Goal: Task Accomplishment & Management: Complete application form

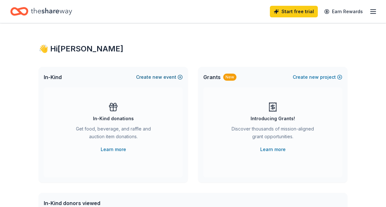
click at [163, 77] on button "Create new event" at bounding box center [159, 77] width 47 height 8
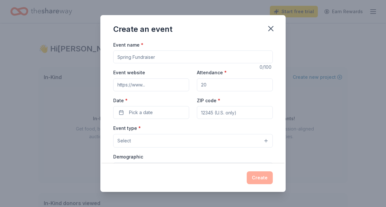
click at [171, 58] on input "Event name *" at bounding box center [192, 56] width 159 height 13
type input "Rotary Club of Verrado TopGolf Fundraiser"
click at [142, 89] on input "Event website" at bounding box center [151, 84] width 76 height 13
click at [220, 83] on input "Attendance *" at bounding box center [235, 84] width 76 height 13
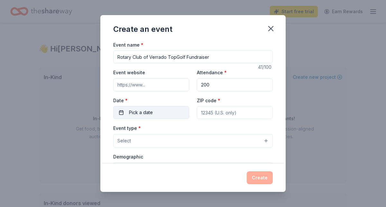
type input "200"
click at [179, 107] on button "Pick a date" at bounding box center [151, 112] width 76 height 13
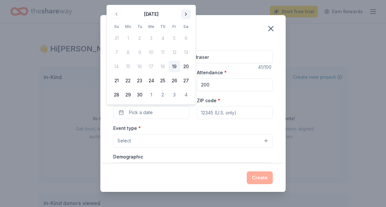
click at [185, 12] on button "Go to next month" at bounding box center [185, 14] width 9 height 9
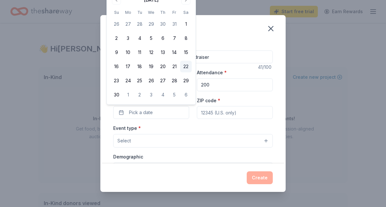
click at [188, 67] on button "22" at bounding box center [186, 67] width 12 height 12
click at [187, 64] on button "22" at bounding box center [186, 67] width 12 height 12
click at [190, 65] on button "22" at bounding box center [186, 67] width 12 height 12
click at [211, 111] on input "ZIP code *" at bounding box center [235, 112] width 76 height 13
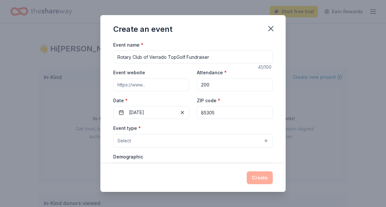
type input "85305"
click at [211, 139] on button "Select" at bounding box center [192, 140] width 159 height 13
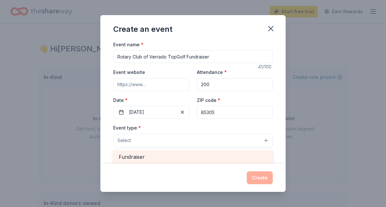
click at [189, 154] on span "Fundraiser" at bounding box center [193, 157] width 148 height 8
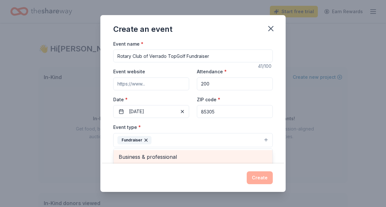
scroll to position [8, 0]
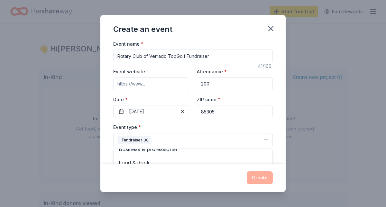
click at [276, 127] on div "Event name * Rotary Club of Verrado TopGolf Fundraiser 41 /100 Event website At…" at bounding box center [192, 102] width 185 height 123
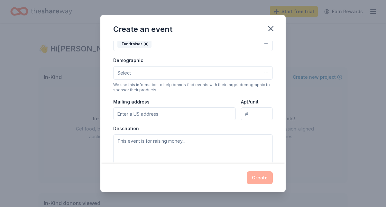
scroll to position [91, 0]
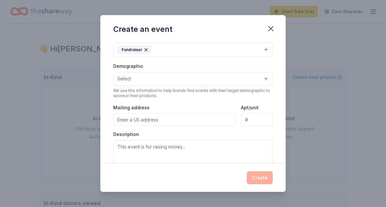
click at [263, 78] on button "Select" at bounding box center [192, 78] width 159 height 13
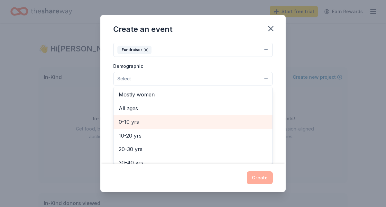
scroll to position [24, 0]
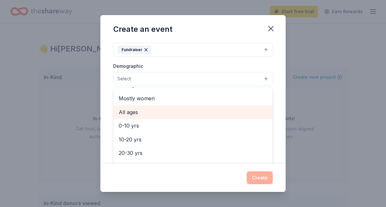
click at [236, 111] on span "All ages" at bounding box center [193, 112] width 148 height 8
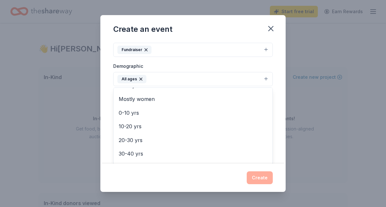
click at [279, 98] on div "Event name * Rotary Club of Verrado TopGolf Fundraiser 41 /100 Event website At…" at bounding box center [192, 102] width 185 height 123
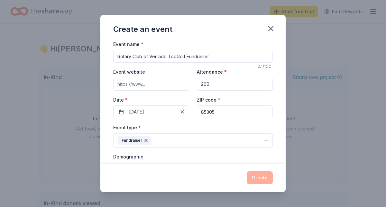
scroll to position [0, 0]
click at [169, 87] on input "Event website" at bounding box center [151, 84] width 76 height 13
paste input "https://rotaryverrado.org/event/5th-annual-verrado-rotary-foundation-drive-fore…"
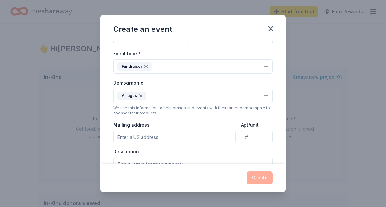
scroll to position [75, 0]
type input "https://rotaryverrado.org/event/5th-annual-verrado-rotary-foundation-drive-fore…"
click at [200, 144] on div "Event type * Fundraiser Demographic All ages We use this information to help br…" at bounding box center [192, 117] width 159 height 137
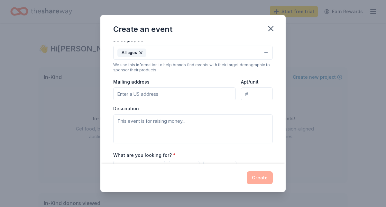
scroll to position [127, 0]
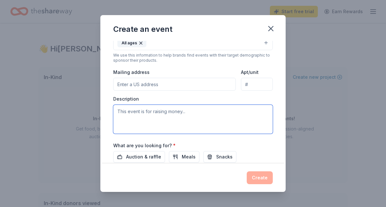
click at [195, 114] on textarea at bounding box center [192, 119] width 159 height 29
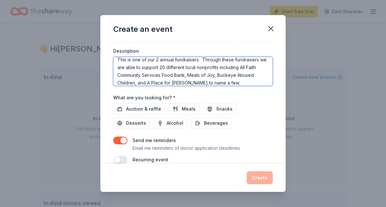
scroll to position [178, 0]
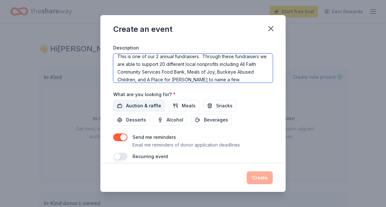
type textarea "This is one of our 2 annual fundraisers. Through these fundraisers we are able …"
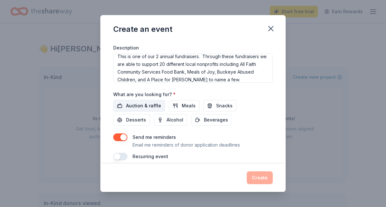
click at [133, 102] on span "Auction & raffle" at bounding box center [143, 106] width 35 height 8
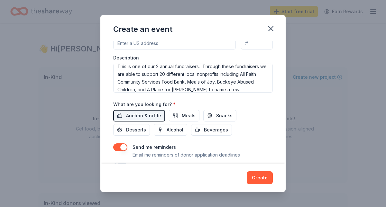
scroll to position [185, 0]
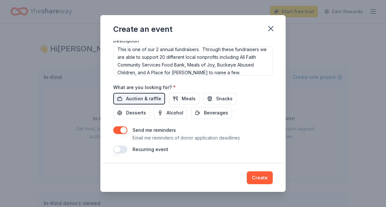
click at [118, 151] on button "button" at bounding box center [120, 150] width 14 height 8
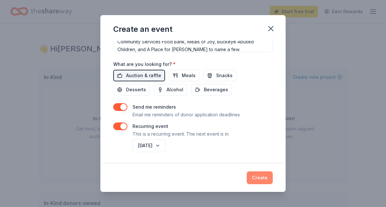
click at [264, 174] on button "Create" at bounding box center [259, 177] width 26 height 13
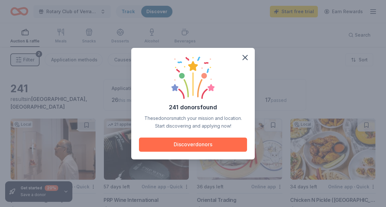
click at [191, 142] on button "Discover donors" at bounding box center [193, 145] width 108 height 14
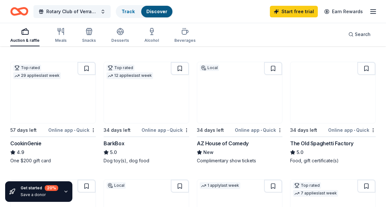
scroll to position [179, 0]
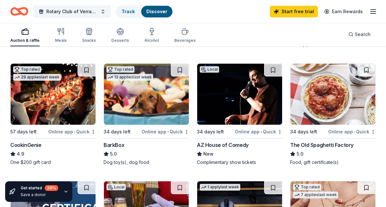
click at [228, 108] on img at bounding box center [239, 94] width 85 height 61
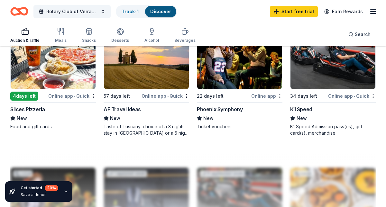
scroll to position [575, 0]
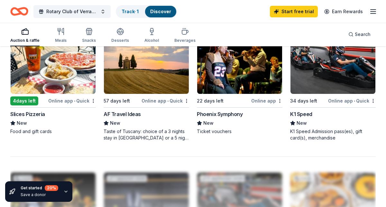
click at [227, 86] on img at bounding box center [239, 63] width 85 height 61
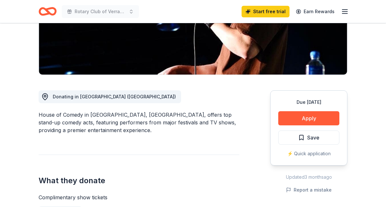
scroll to position [125, 0]
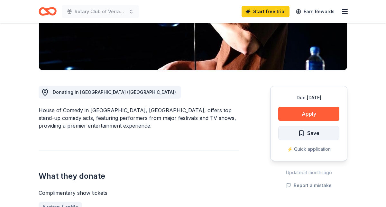
click at [301, 135] on span "Save" at bounding box center [308, 133] width 21 height 8
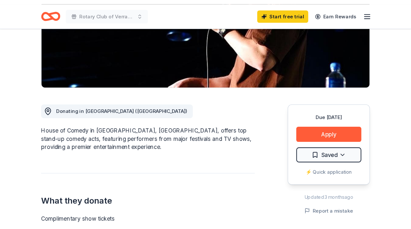
scroll to position [87, 0]
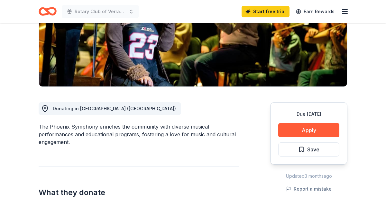
scroll to position [115, 0]
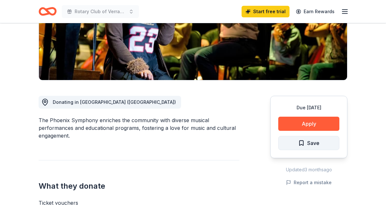
click at [314, 140] on span "Save" at bounding box center [313, 143] width 12 height 8
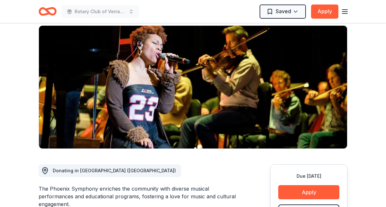
scroll to position [0, 0]
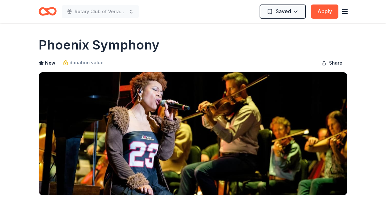
click at [345, 15] on div "Saved Apply" at bounding box center [303, 11] width 89 height 15
click at [345, 14] on icon "button" at bounding box center [345, 12] width 8 height 8
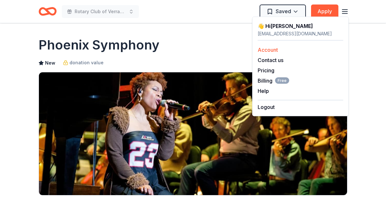
click at [278, 47] on link "Account" at bounding box center [267, 50] width 20 height 6
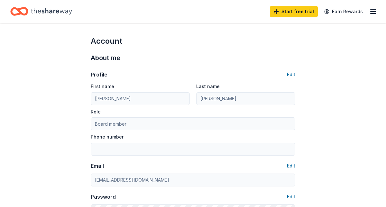
click at [375, 12] on line "button" at bounding box center [372, 12] width 5 height 0
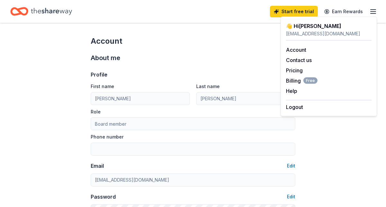
click at [55, 7] on icon "Home" at bounding box center [51, 11] width 41 height 13
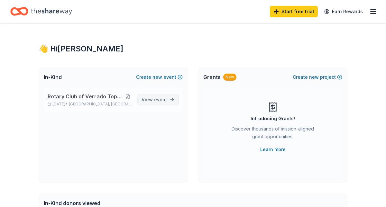
click at [159, 98] on span "event" at bounding box center [160, 99] width 13 height 5
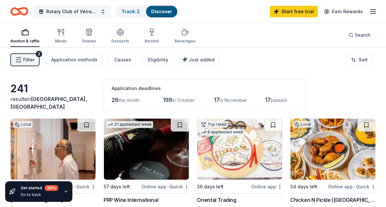
click at [88, 10] on span "Rotary Club of Verrado TopGolf Fundraiser" at bounding box center [71, 12] width 51 height 8
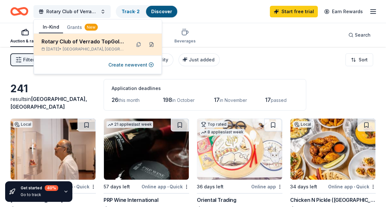
click at [153, 44] on button at bounding box center [151, 45] width 10 height 10
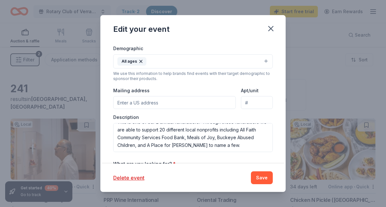
scroll to position [150, 0]
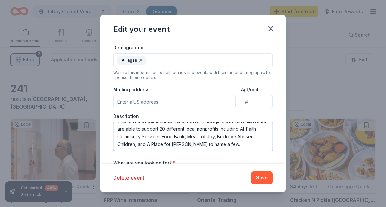
click at [230, 142] on textarea "This is one of our 2 annual fundraisers. Through these fundraisers we are able …" at bounding box center [192, 136] width 159 height 29
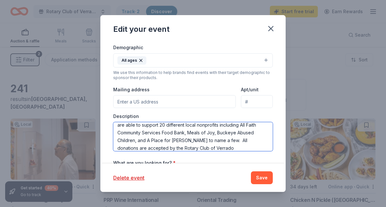
click at [213, 149] on textarea "This is one of our 2 annual fundraisers. Through these fundraisers we are able …" at bounding box center [192, 136] width 159 height 29
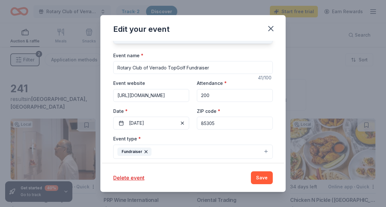
scroll to position [26, 0]
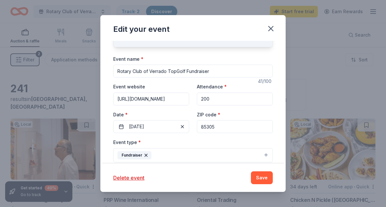
type textarea "This is one of our 2 annual fundraisers. Through these fundraisers we are able …"
click at [176, 100] on input "https://rotaryverrado.org/event/5th-annual-verrado-rotary-foundation-drive-fore…" at bounding box center [151, 99] width 76 height 13
click at [187, 100] on input "https://rotaryverrado.org/event/5th-annual-verrado-rotary-foundation-drive-fore…" at bounding box center [151, 99] width 76 height 13
click at [179, 98] on input "https://rotaryverrado.org/event/5th-annual-verrado-rotary-foundation-drive-fore…" at bounding box center [151, 99] width 76 height 13
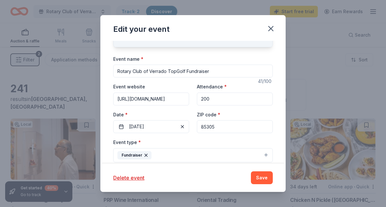
drag, startPoint x: 113, startPoint y: 100, endPoint x: 204, endPoint y: 99, distance: 90.6
click at [204, 99] on div "Event website https://rotaryverrado.org/event/5th-annual-verrado-rotary-foundat…" at bounding box center [192, 108] width 159 height 50
paste input "event.auctria.com/670c250a-1ae2-4262-82b9-4ce68fb9d497/"
type input "https://event.auctria.com/670c250a-1ae2-4262-82b9-4ce68fb9d497/"
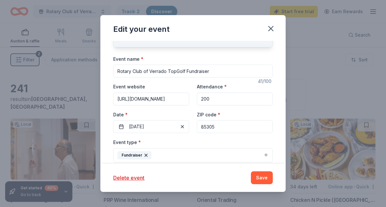
scroll to position [0, 0]
click at [233, 101] on input "200" at bounding box center [235, 99] width 76 height 13
click at [162, 99] on input "https://event.auctria.com/670c250a-1ae2-4262-82b9-4ce68fb9d497/" at bounding box center [151, 99] width 76 height 13
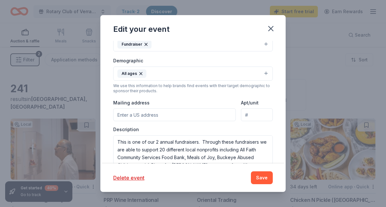
scroll to position [137, 0]
click at [168, 111] on input "Mailing address" at bounding box center [174, 114] width 122 height 13
paste input "19580 W Indian School Rd Unit 105 POB 123 Buckeye, AZ 85396"
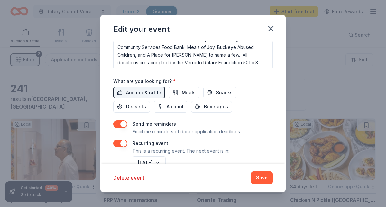
scroll to position [236, 0]
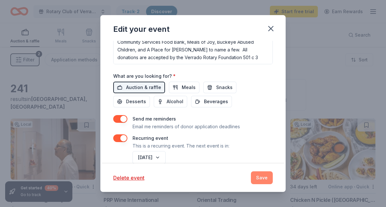
type input "19580 W Indian School Rd Unit 105 POB 123 Buckeye, AZ 85396"
click at [260, 176] on button "Save" at bounding box center [262, 177] width 22 height 13
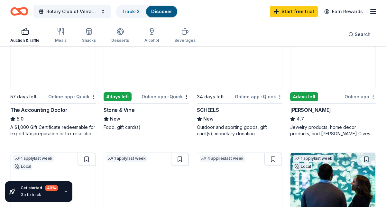
scroll to position [334, 0]
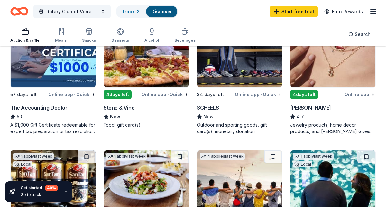
click at [165, 81] on img at bounding box center [146, 56] width 85 height 61
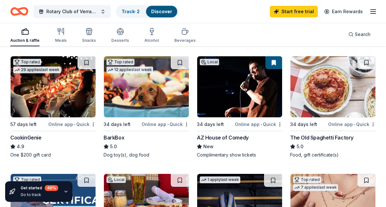
scroll to position [184, 0]
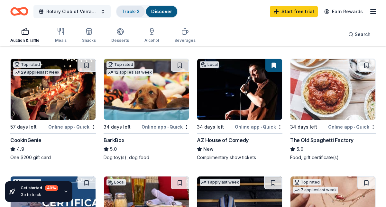
click at [131, 11] on link "Track · 2" at bounding box center [130, 11] width 18 height 5
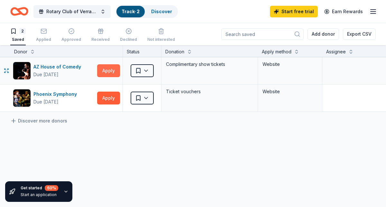
click at [104, 67] on button "Apply" at bounding box center [108, 70] width 23 height 13
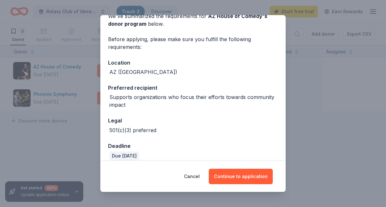
scroll to position [41, 0]
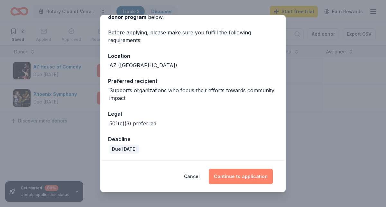
click at [234, 177] on button "Continue to application" at bounding box center [241, 176] width 64 height 15
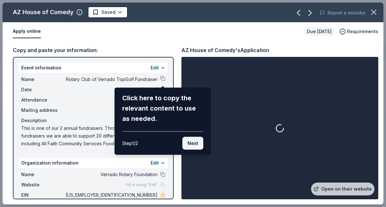
click at [193, 143] on button "Next" at bounding box center [192, 143] width 21 height 13
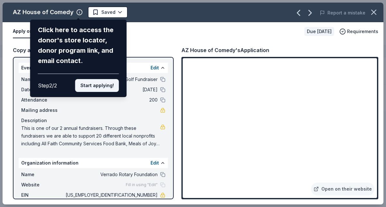
click at [107, 89] on button "Start applying!" at bounding box center [97, 85] width 44 height 13
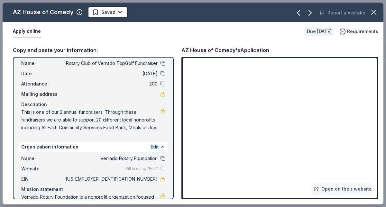
scroll to position [0, 0]
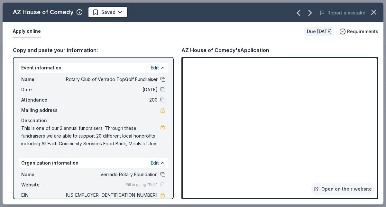
click at [163, 111] on link at bounding box center [162, 110] width 5 height 5
click at [374, 11] on icon "button" at bounding box center [373, 12] width 4 height 4
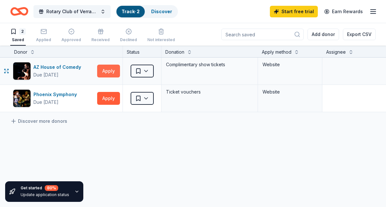
click at [113, 72] on button "Apply" at bounding box center [108, 71] width 23 height 13
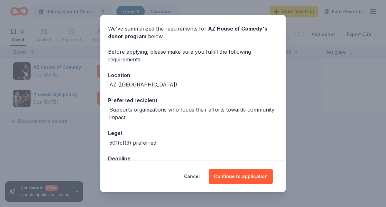
scroll to position [41, 0]
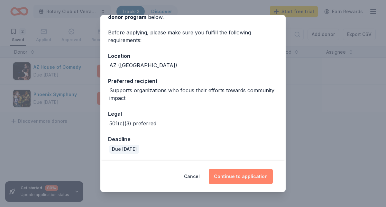
click at [231, 183] on button "Continue to application" at bounding box center [241, 176] width 64 height 15
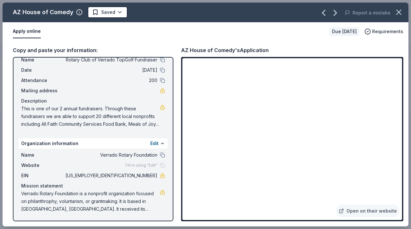
scroll to position [0, 0]
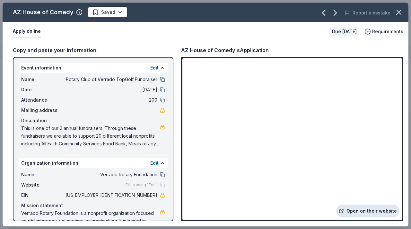
click at [370, 207] on link "Open on their website" at bounding box center [367, 210] width 63 height 13
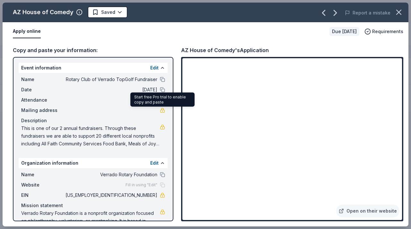
click at [146, 108] on div "Mailing address" at bounding box center [93, 110] width 144 height 8
click at [163, 110] on link at bounding box center [162, 110] width 5 height 5
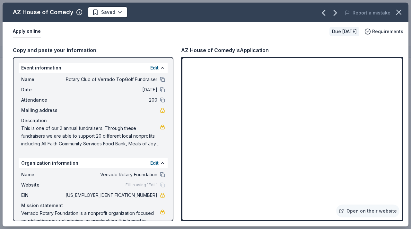
click at [28, 31] on button "Apply online" at bounding box center [27, 31] width 28 height 13
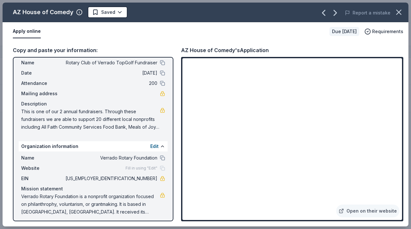
scroll to position [20, 0]
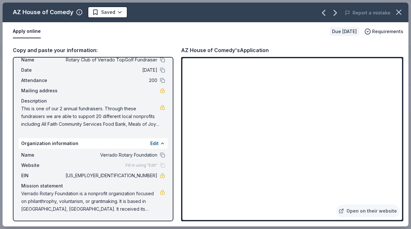
drag, startPoint x: 140, startPoint y: 207, endPoint x: 46, endPoint y: 195, distance: 94.8
click at [46, 195] on span "Verrado Rotary Foundation is a nonprofit organization focused on philanthrophy,…" at bounding box center [90, 201] width 139 height 23
drag, startPoint x: 140, startPoint y: 209, endPoint x: 47, endPoint y: 189, distance: 95.7
click at [46, 188] on div "Mission statement Verrado Rotary Foundation is a nonprofit organization focused…" at bounding box center [93, 197] width 144 height 31
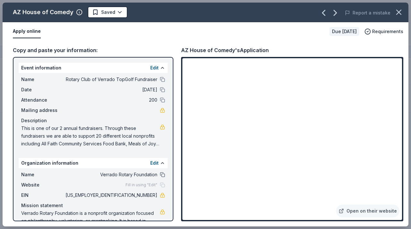
click at [163, 177] on button at bounding box center [162, 174] width 5 height 5
click at [111, 13] on html "10% Rotary Club of Verrado TopGolf Fundraiser Track · 2 Discover Start free tri…" at bounding box center [205, 114] width 411 height 229
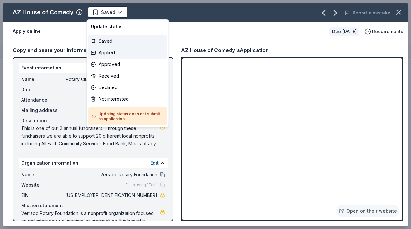
click at [111, 51] on div "Applied" at bounding box center [127, 53] width 79 height 12
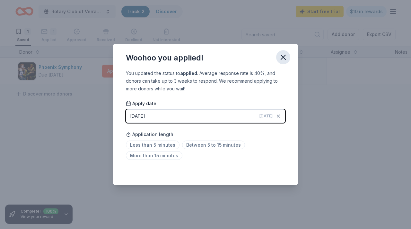
click at [284, 55] on icon "button" at bounding box center [283, 57] width 9 height 9
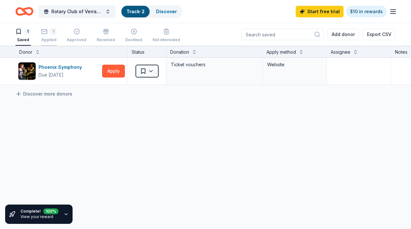
click at [46, 31] on icon "button" at bounding box center [44, 31] width 6 height 6
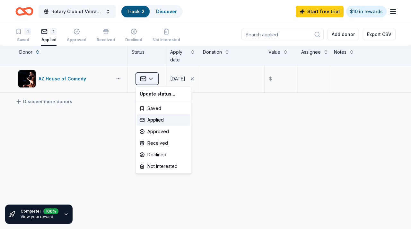
click at [149, 81] on html "10% Rotary Club of Verrado TopGolf Fundraiser Track · 2 Discover Start free tri…" at bounding box center [205, 114] width 411 height 229
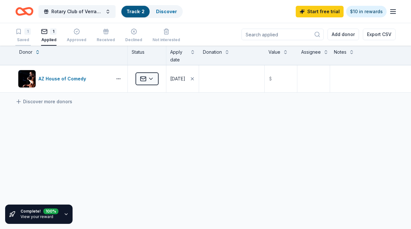
click at [23, 32] on div "1" at bounding box center [22, 31] width 15 height 6
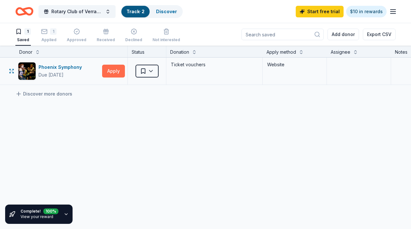
click at [109, 69] on button "Apply" at bounding box center [113, 71] width 23 height 13
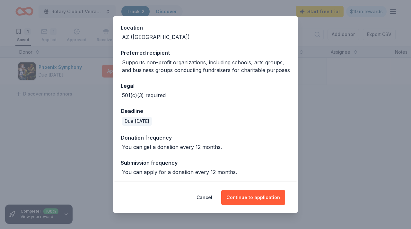
scroll to position [72, 0]
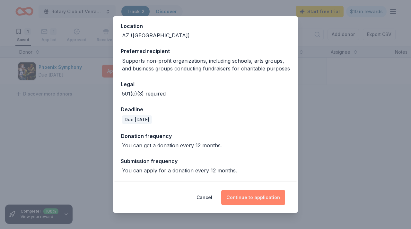
click at [270, 195] on button "Continue to application" at bounding box center [253, 197] width 64 height 15
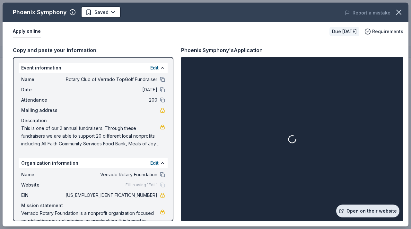
click at [366, 207] on link "Open on their website" at bounding box center [367, 210] width 63 height 13
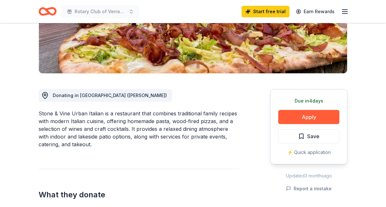
scroll to position [121, 0]
